Goal: Task Accomplishment & Management: Complete application form

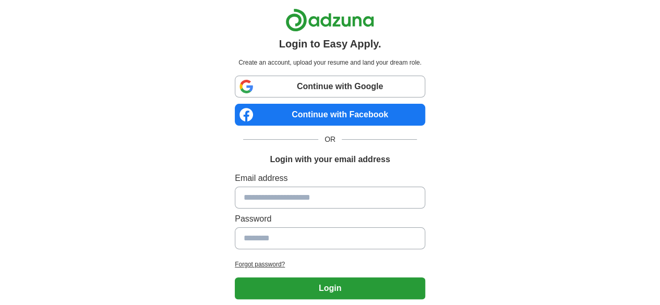
click at [339, 91] on link "Continue with Google" at bounding box center [330, 87] width 190 height 22
click at [306, 89] on link "Continue with Google" at bounding box center [330, 87] width 190 height 22
click at [281, 89] on link "Continue with Google" at bounding box center [330, 87] width 190 height 22
click at [266, 89] on link "Continue with Google" at bounding box center [330, 87] width 190 height 22
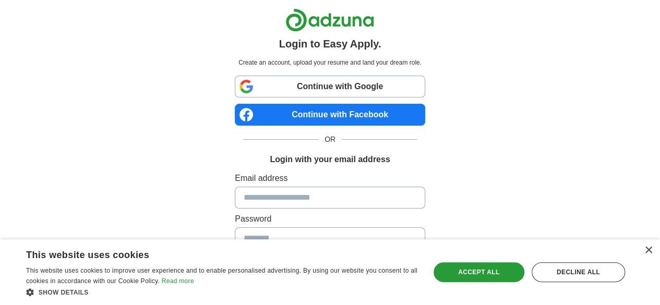
click at [283, 91] on link "Continue with Google" at bounding box center [330, 87] width 190 height 22
click at [281, 86] on link "Continue with Google" at bounding box center [330, 87] width 190 height 22
